Goal: Find specific page/section: Find specific page/section

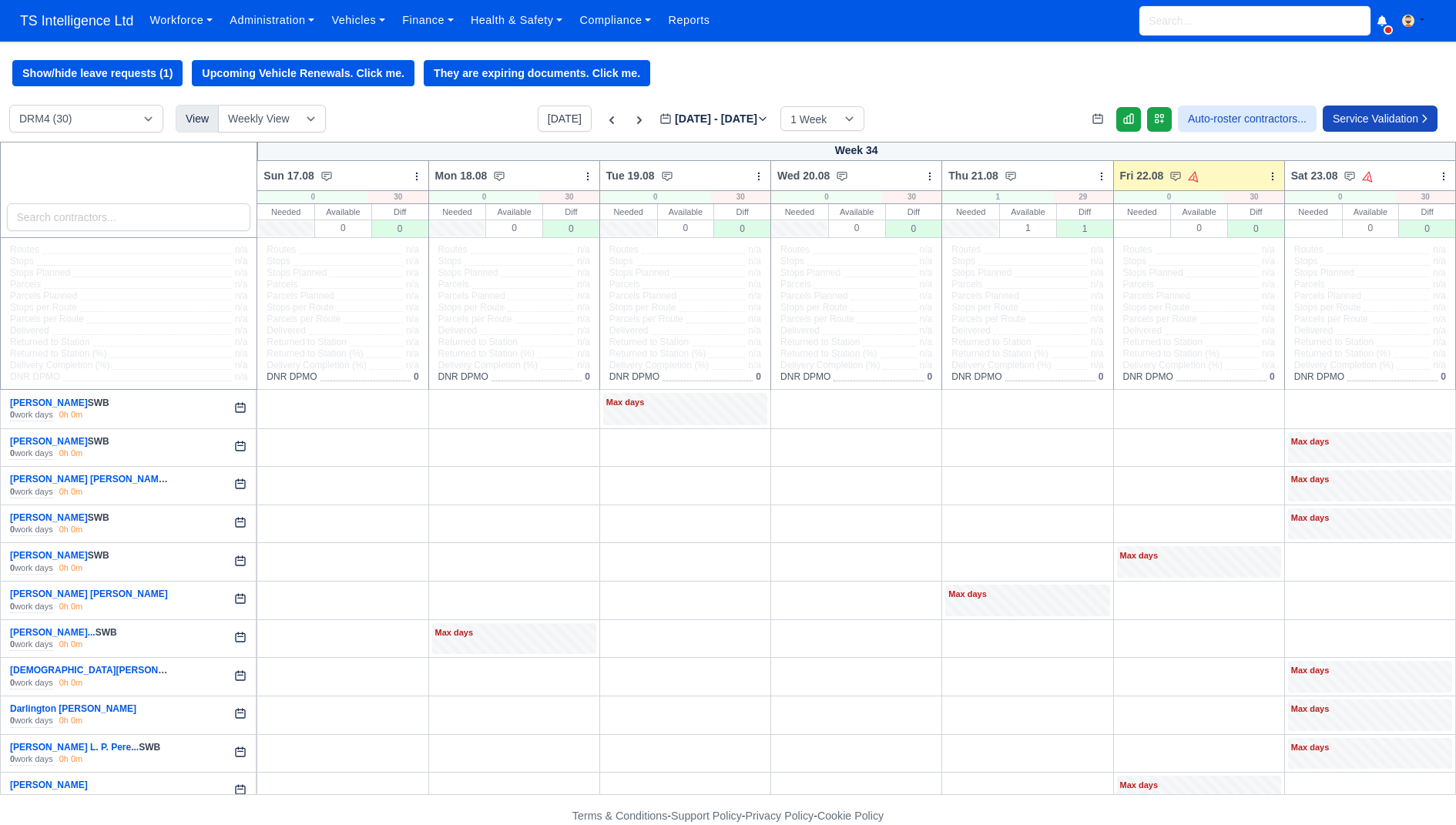
click at [1255, 12] on input "search" at bounding box center [1255, 21] width 231 height 30
type input "cathe"
type input "catherine Rojas Garcia"
click at [1188, 70] on span "Active" at bounding box center [1168, 68] width 39 height 17
type input "Catherine Rojas Garcia"
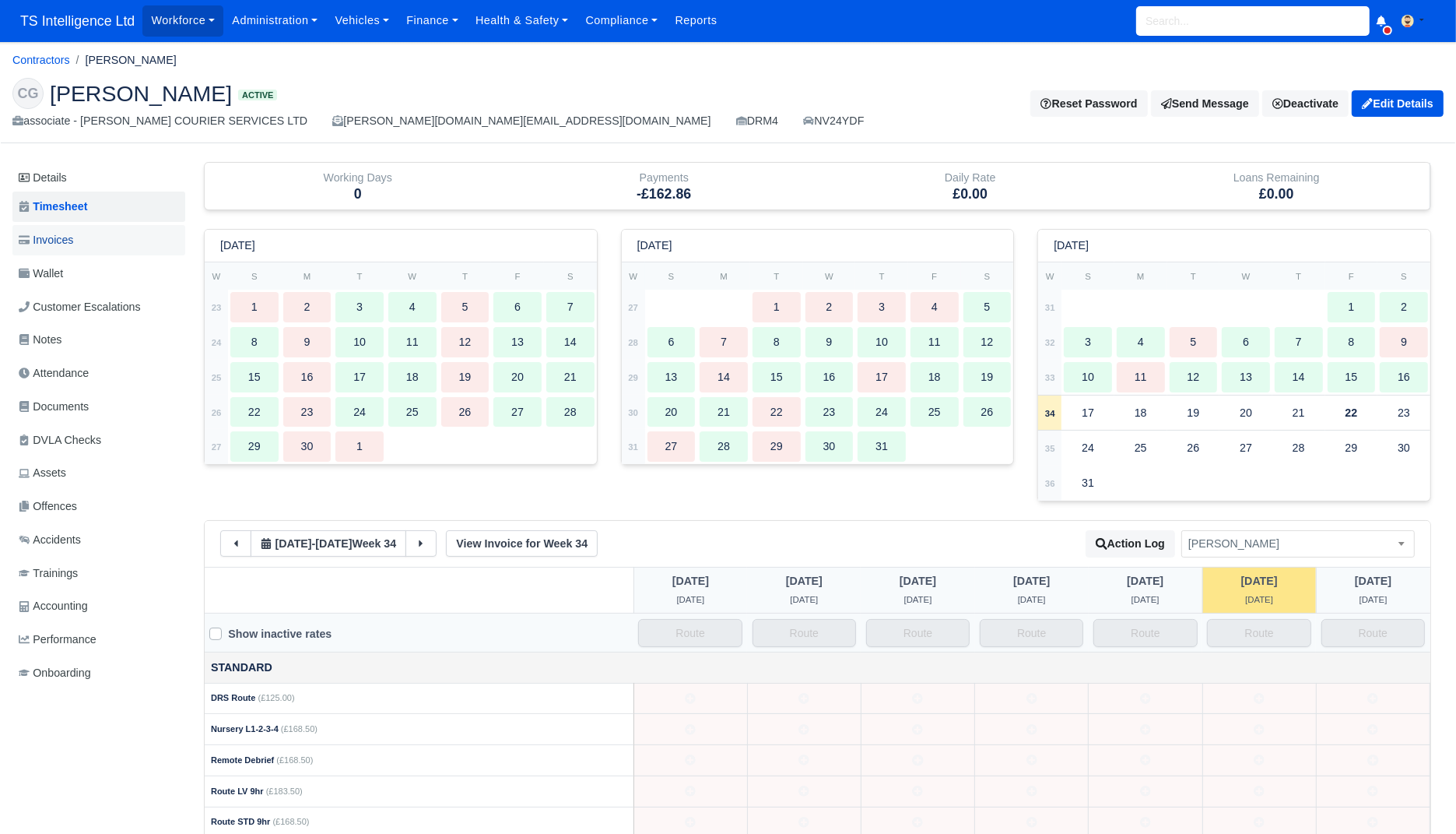
click at [141, 236] on link "Invoices" at bounding box center [98, 240] width 173 height 30
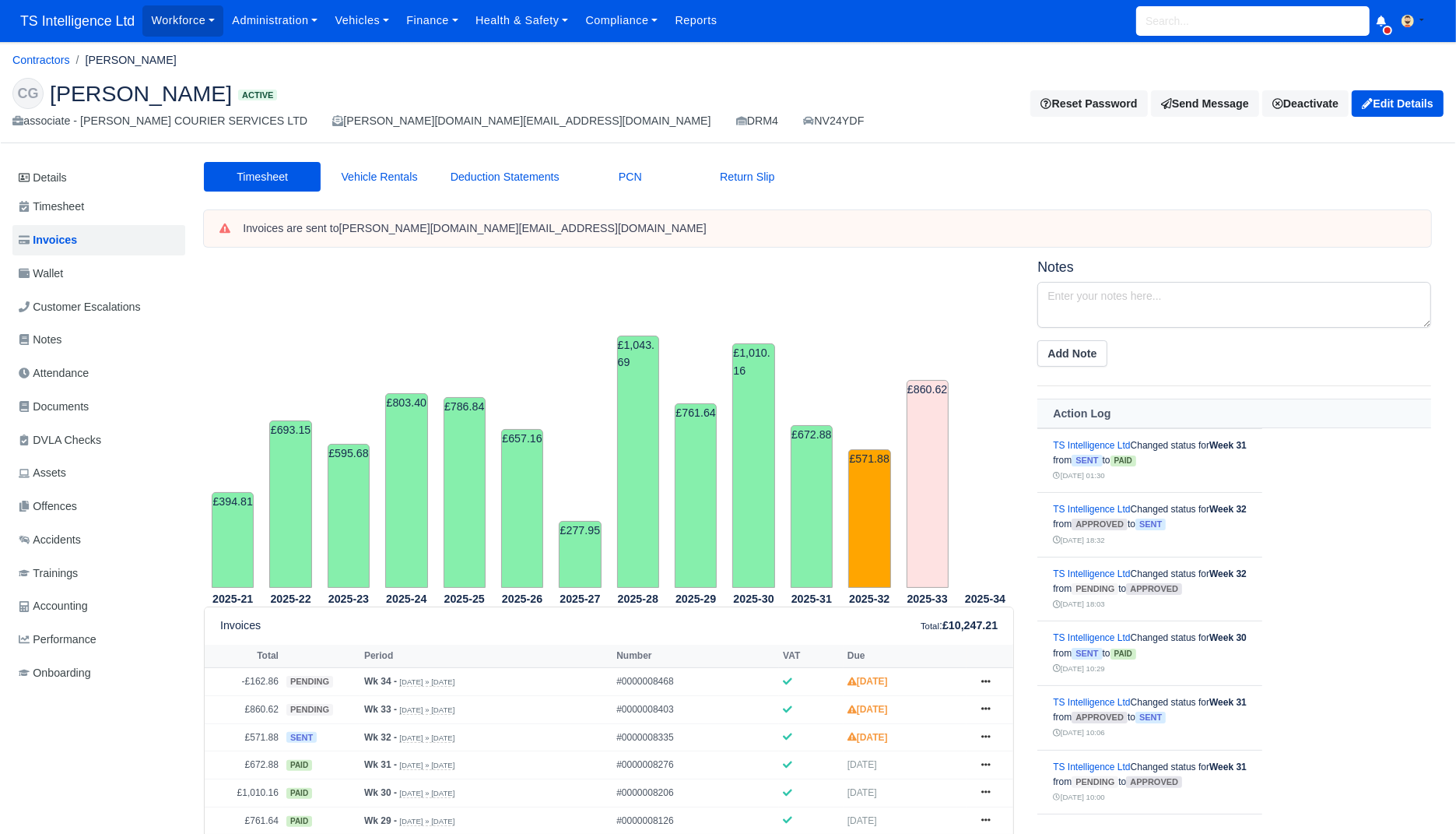
click at [107, 267] on link "Wallet" at bounding box center [98, 273] width 173 height 30
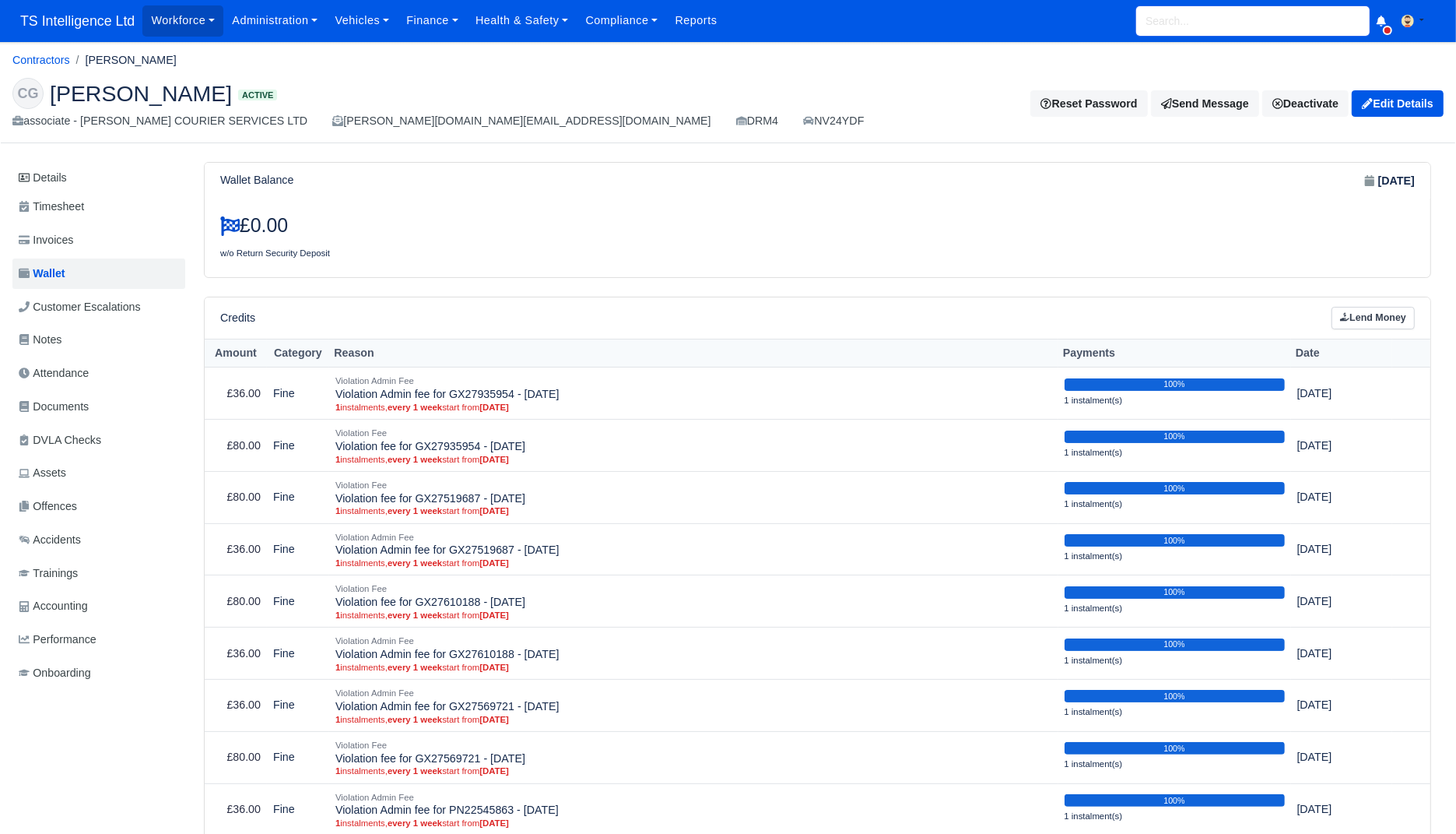
click at [1207, 26] on input "search" at bounding box center [1253, 22] width 234 height 30
paste input "Rodrigo"
type input "Rodrigo"
click at [193, 36] on div "Workforce Manpower Expiring Documents Leave Requests Daily Attendance Daily Tim…" at bounding box center [792, 21] width 1301 height 42
click at [194, 33] on link "Workforce" at bounding box center [182, 21] width 81 height 30
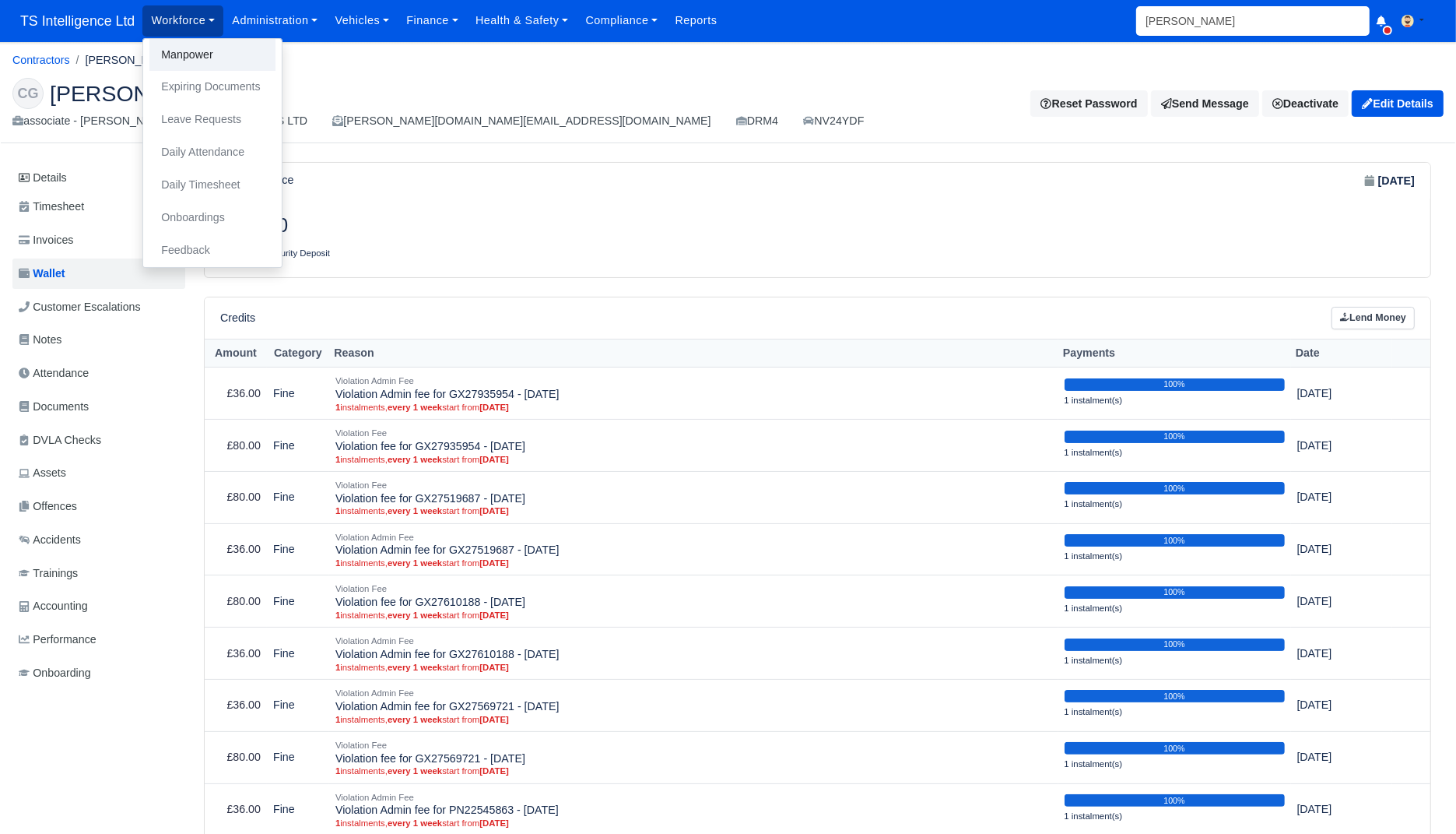
click at [193, 53] on link "Manpower" at bounding box center [212, 55] width 126 height 33
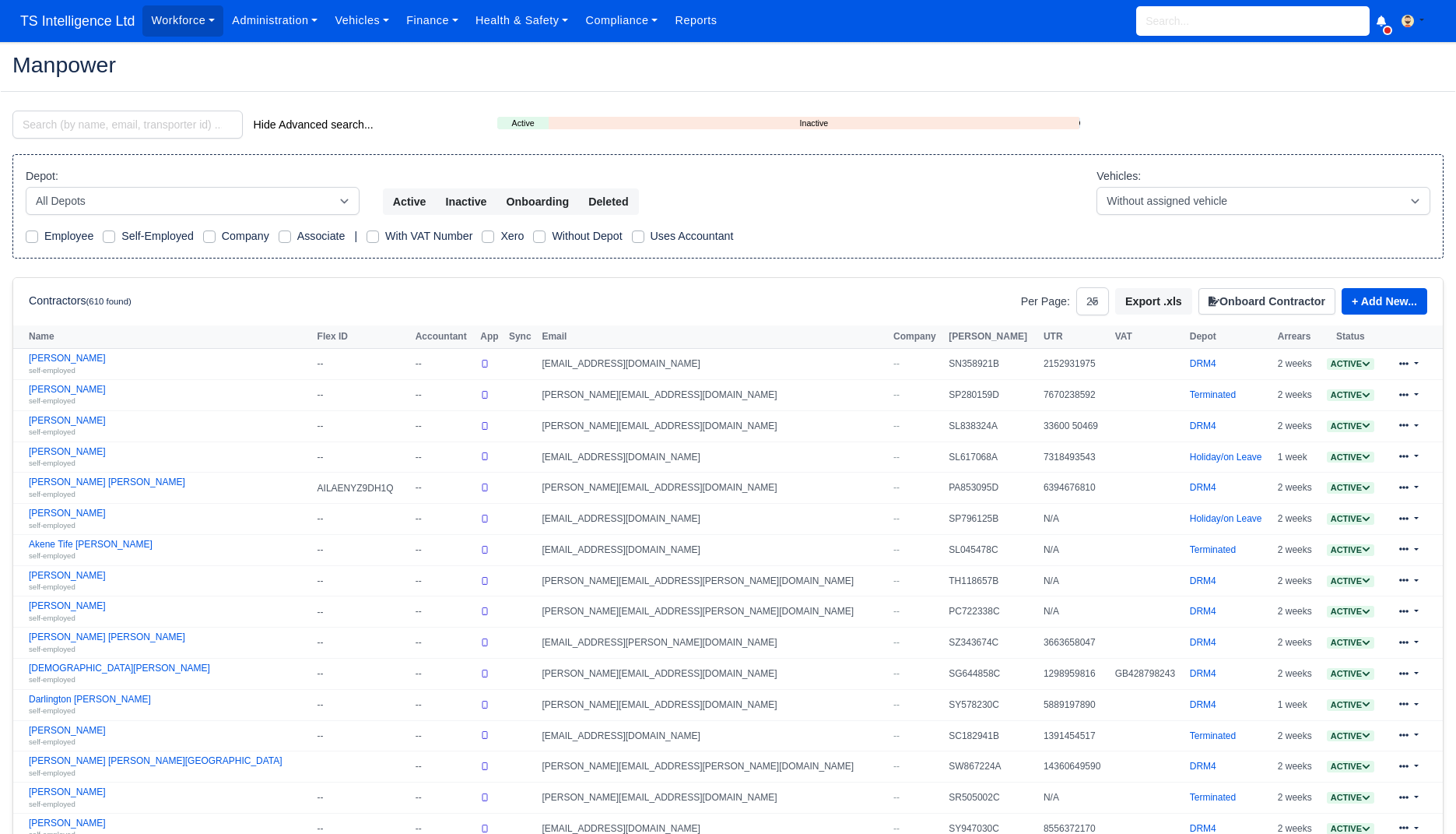
select select "25"
click at [110, 131] on input "search" at bounding box center [127, 124] width 230 height 28
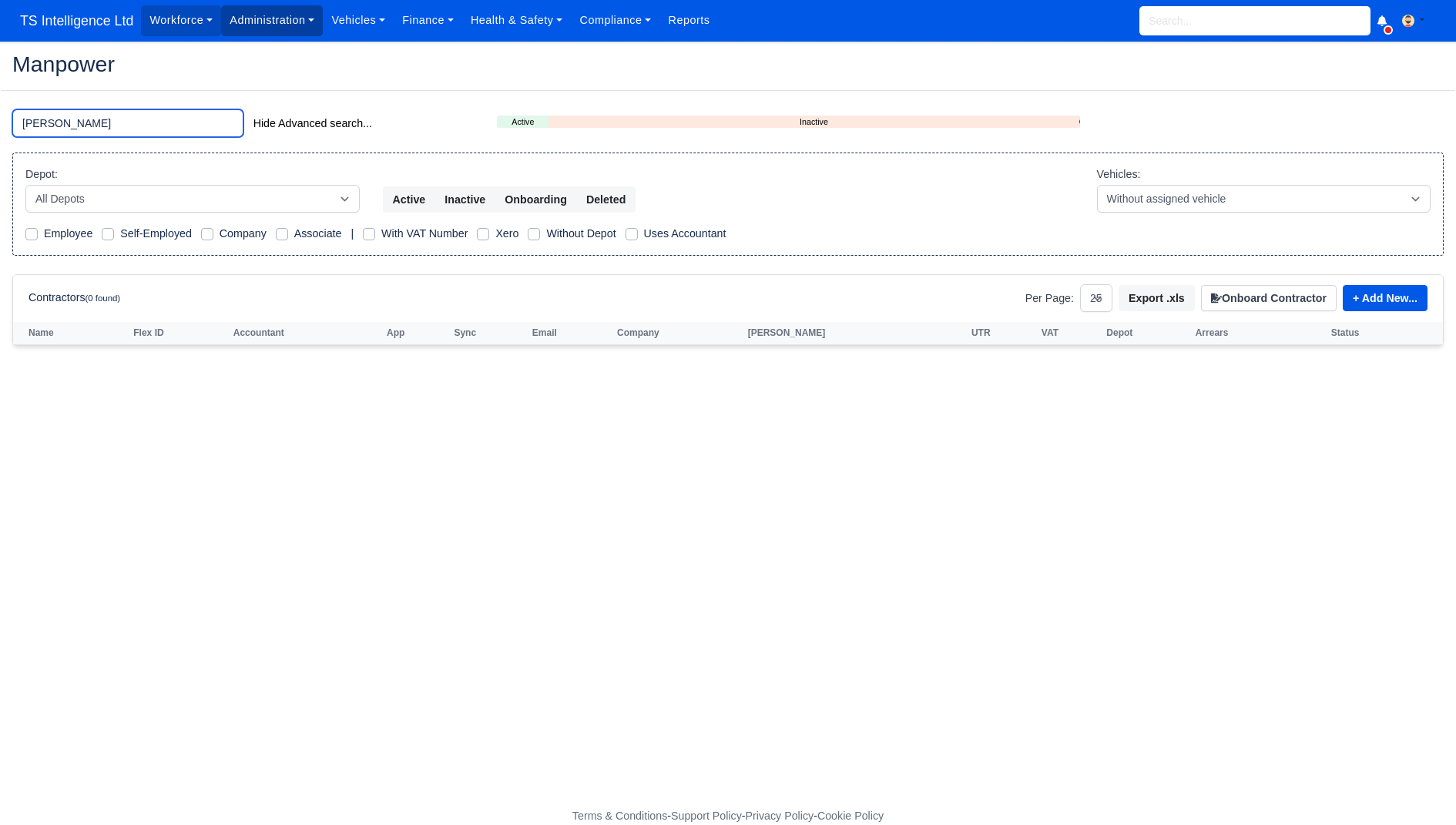
type input "rodrigo"
click at [276, 21] on link "Administration" at bounding box center [272, 20] width 102 height 30
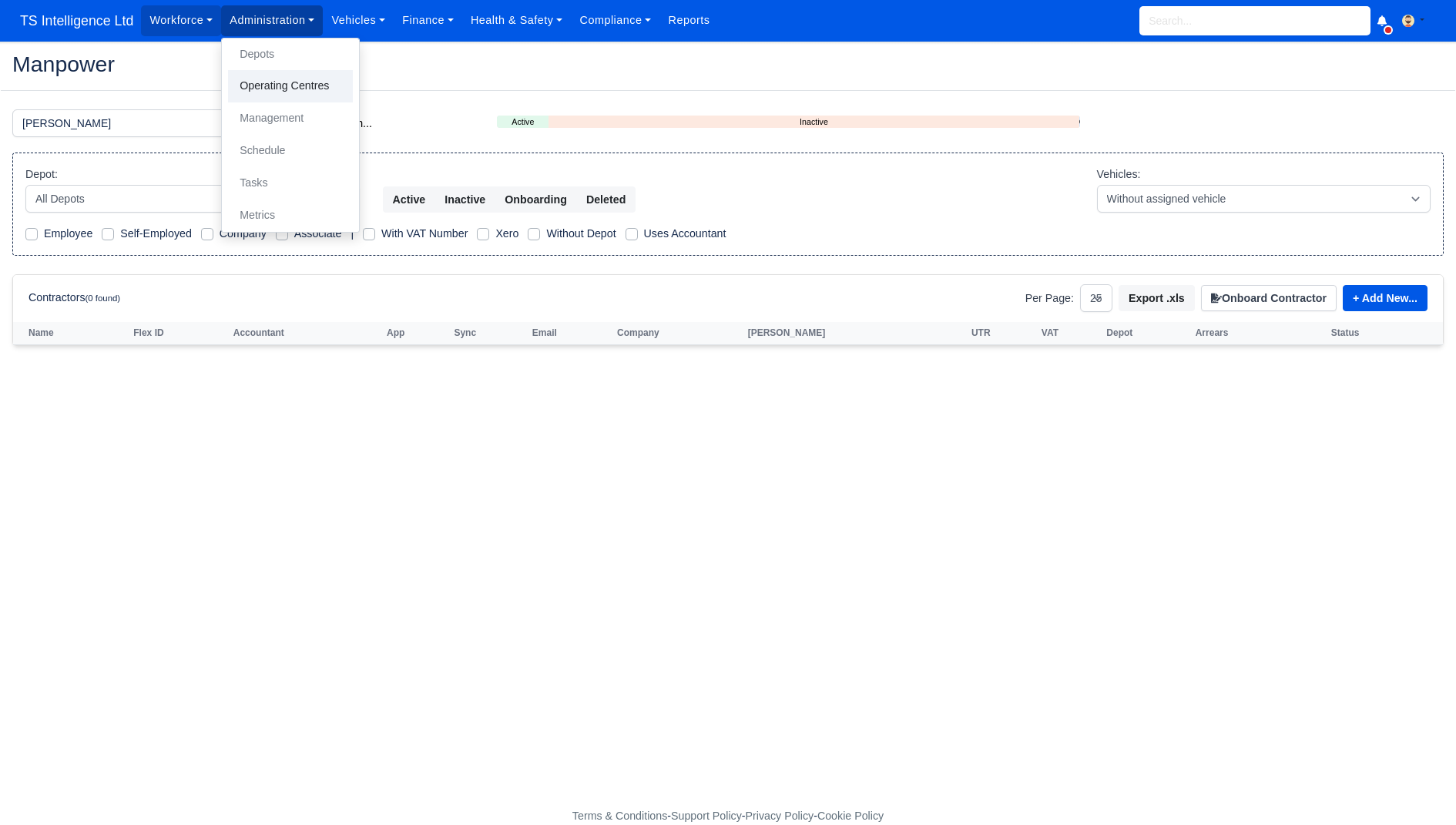
click at [265, 91] on link "Operating Centres" at bounding box center [290, 86] width 125 height 32
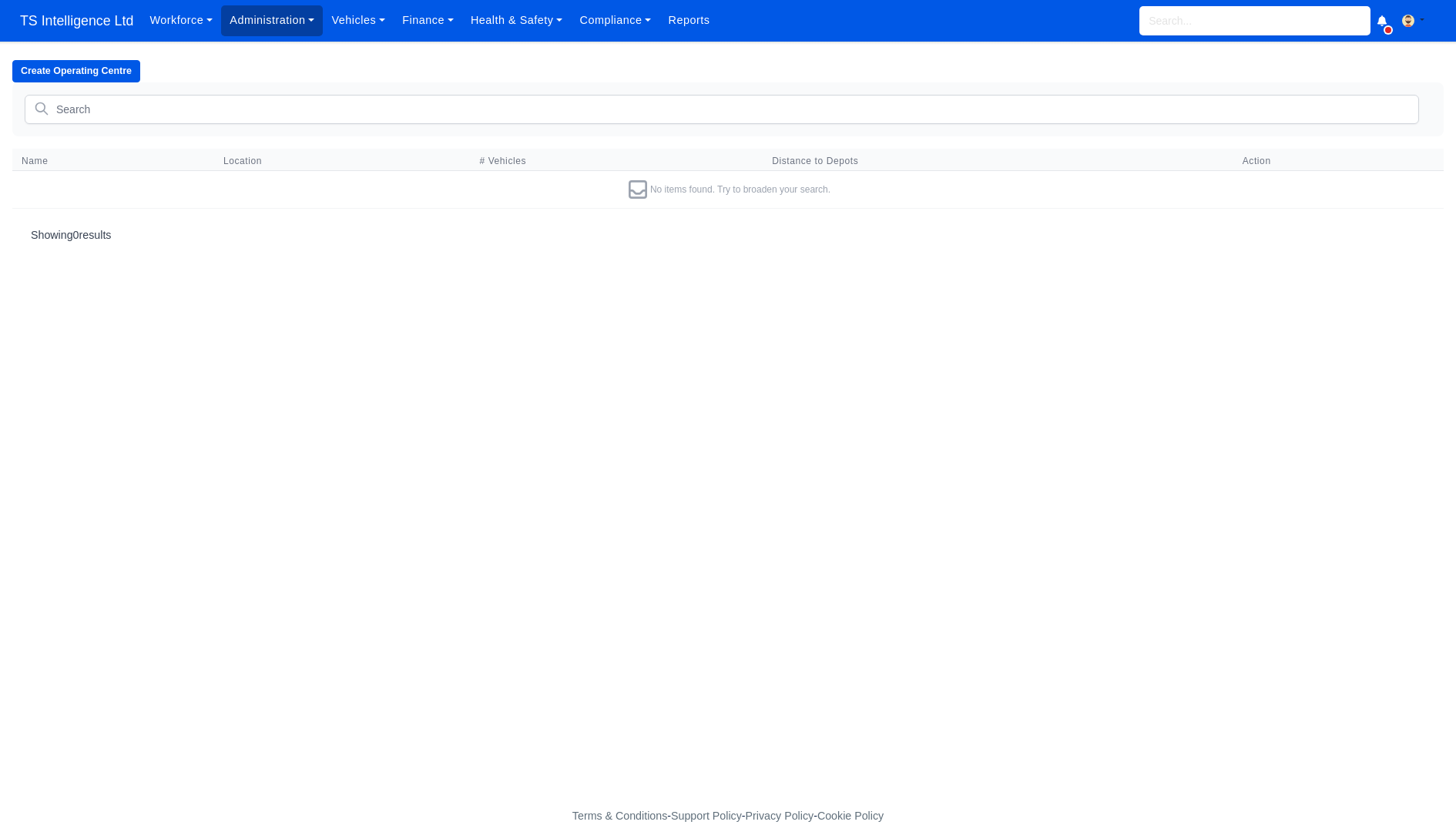
click at [276, 27] on link "Administration" at bounding box center [272, 20] width 102 height 30
click at [268, 129] on link "Management" at bounding box center [290, 118] width 125 height 32
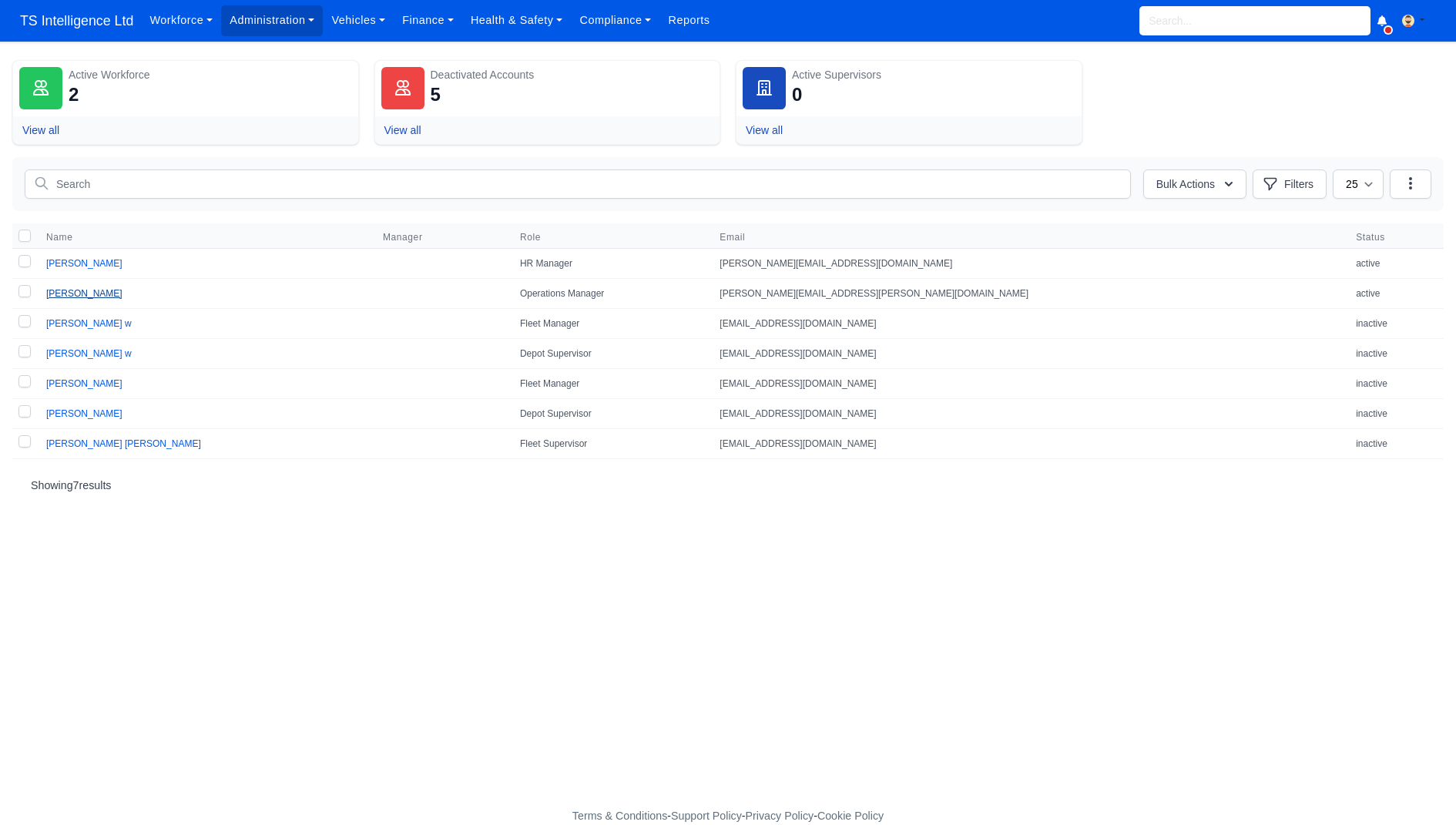
click at [90, 289] on link "[PERSON_NAME]" at bounding box center [84, 293] width 76 height 11
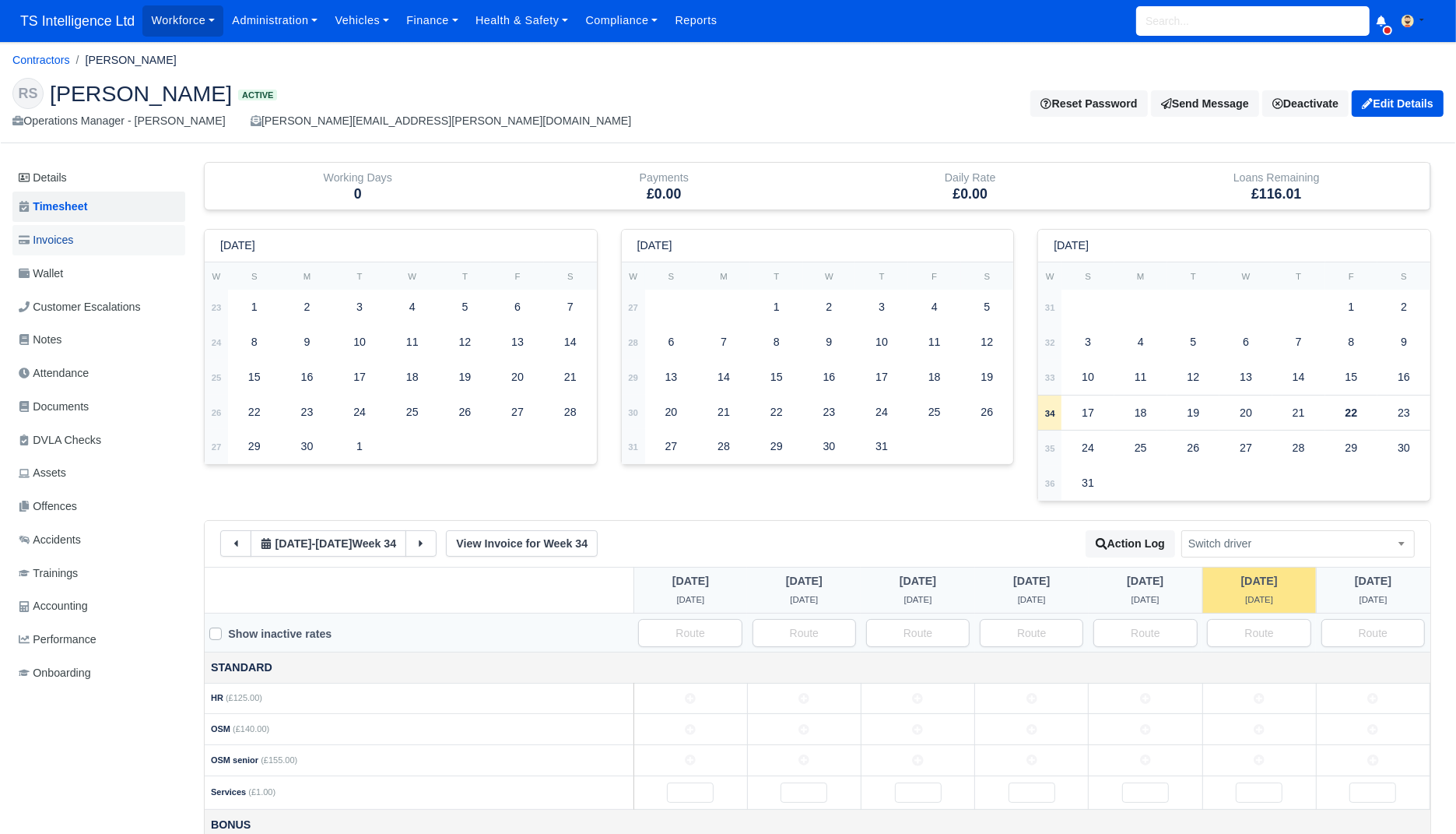
click at [79, 241] on link "Invoices" at bounding box center [98, 240] width 173 height 30
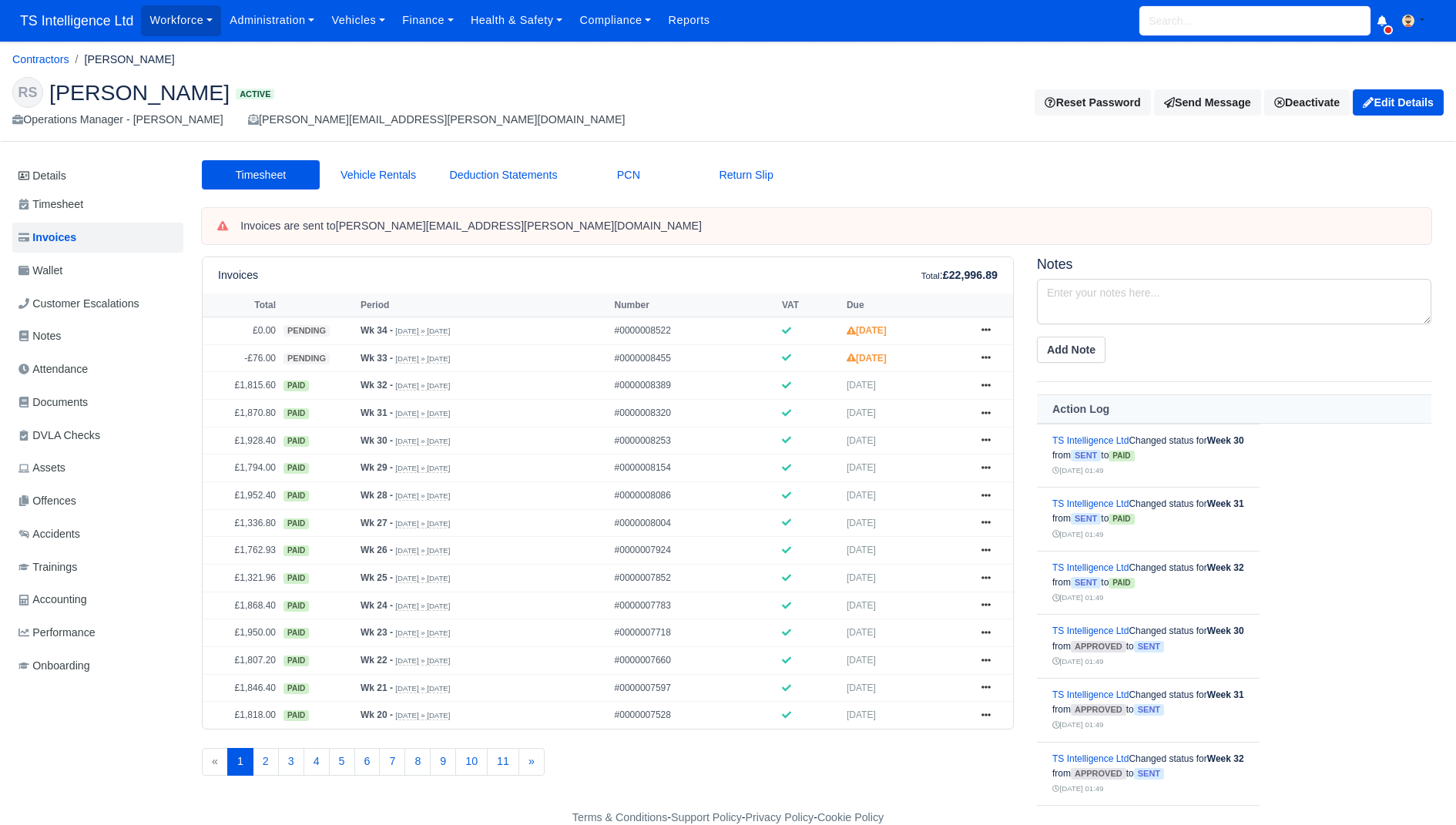
click at [1237, 20] on input "search" at bounding box center [1255, 21] width 231 height 30
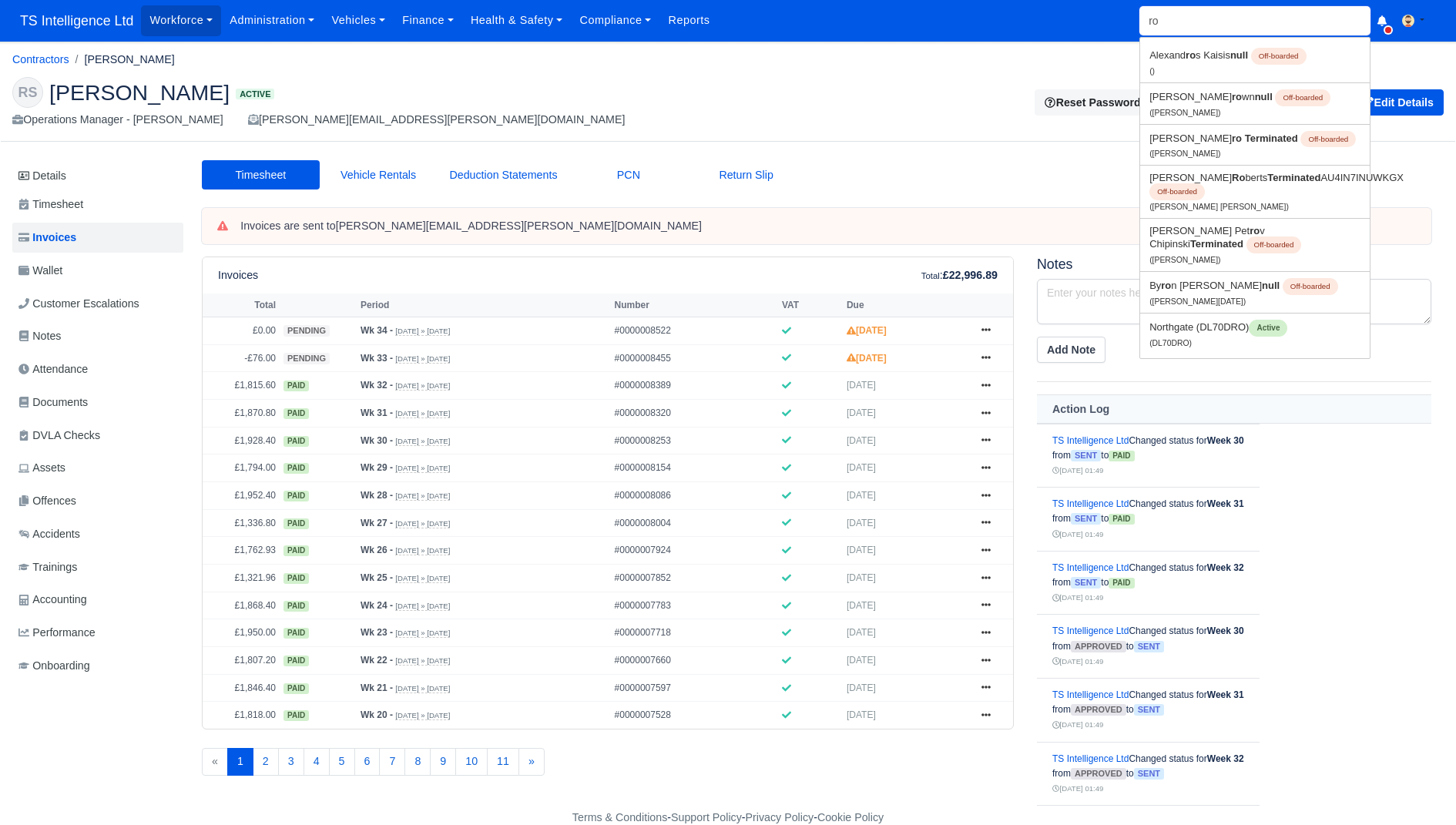
type input "r"
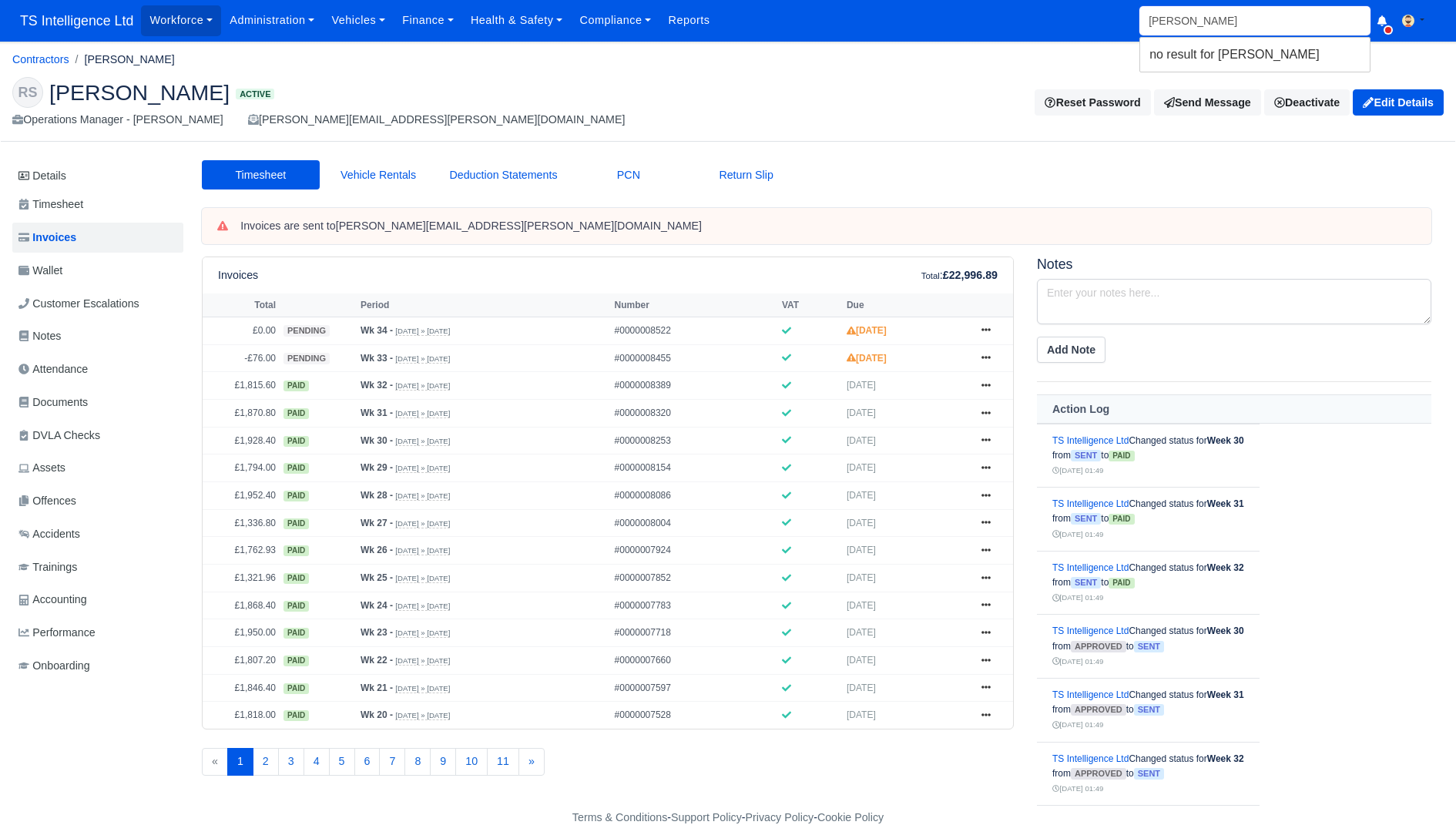
type input "[PERSON_NAME]"
